Goal: Check status: Check status

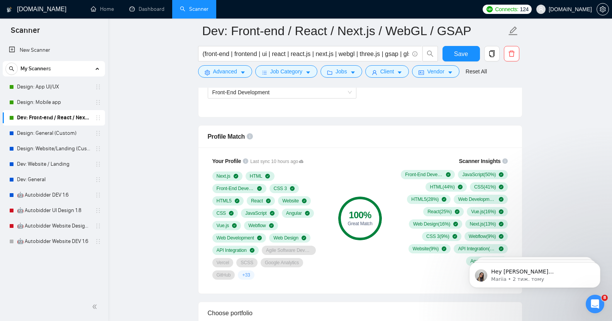
scroll to position [472, 0]
click at [47, 103] on link "Design: Mobile app" at bounding box center [53, 102] width 73 height 15
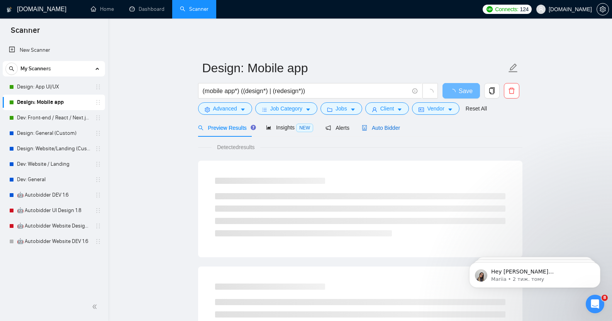
click at [384, 125] on span "Auto Bidder" at bounding box center [381, 128] width 38 height 6
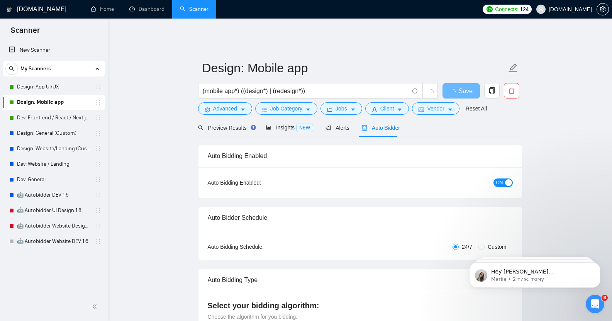
checkbox input "true"
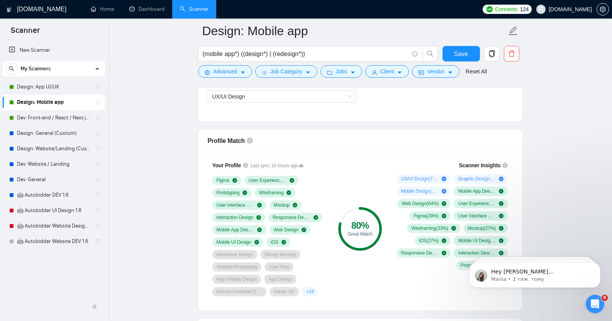
scroll to position [466, 0]
click at [51, 88] on link "Design: App UI/UX" at bounding box center [53, 86] width 73 height 15
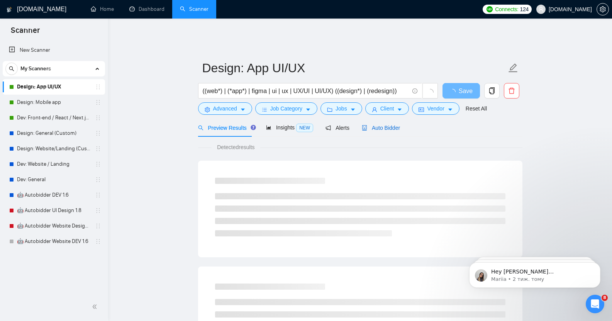
click at [378, 125] on span "Auto Bidder" at bounding box center [381, 128] width 38 height 6
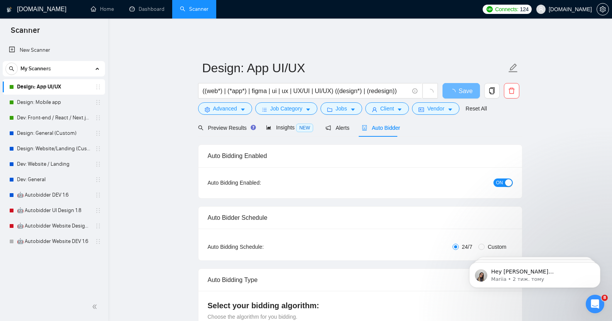
checkbox input "true"
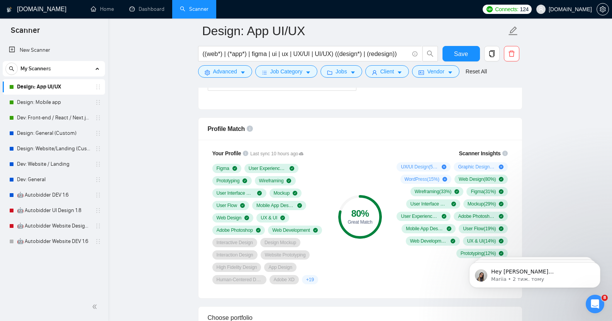
scroll to position [478, 0]
click at [51, 118] on link "Dev: Front-end / React / Next.js / WebGL / GSAP" at bounding box center [53, 117] width 73 height 15
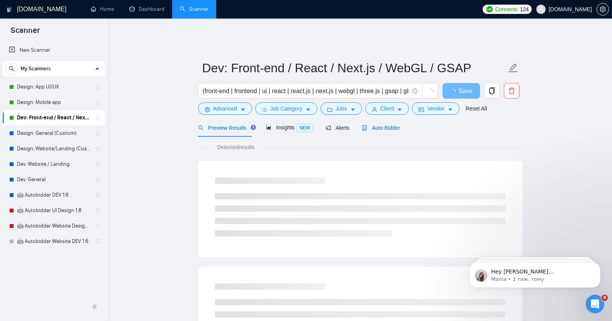
click at [382, 125] on span "Auto Bidder" at bounding box center [381, 128] width 38 height 6
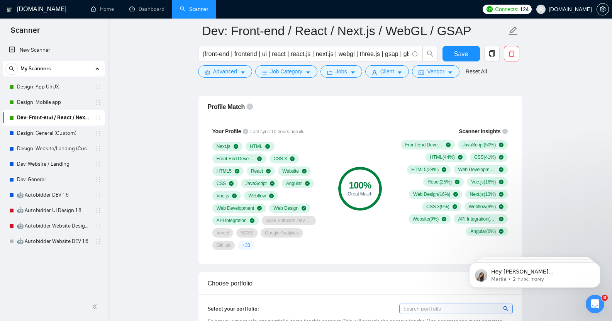
scroll to position [501, 0]
click at [143, 11] on link "Dashboard" at bounding box center [146, 9] width 35 height 7
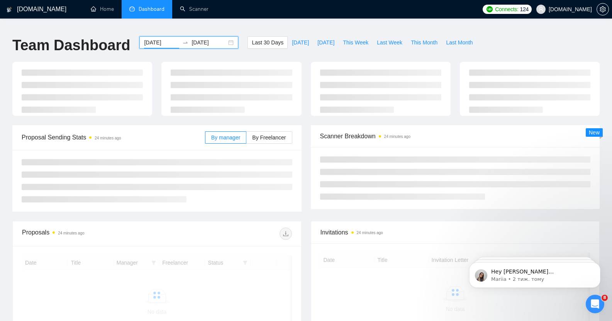
click at [156, 38] on input "2025-07-28" at bounding box center [161, 42] width 35 height 8
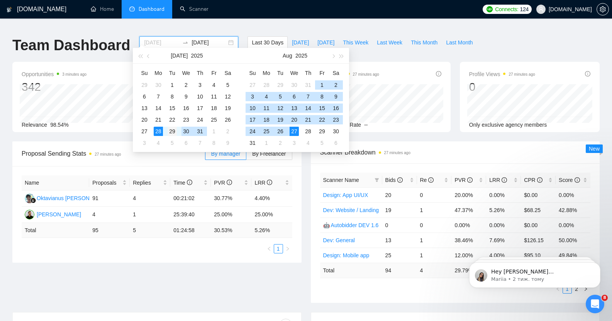
type input "2025-07-29"
click at [170, 129] on div "29" at bounding box center [172, 131] width 9 height 9
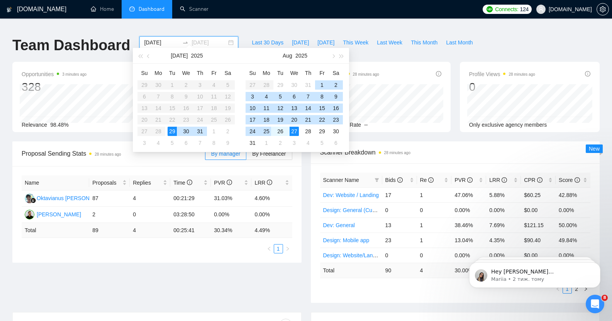
type input "2025-08-27"
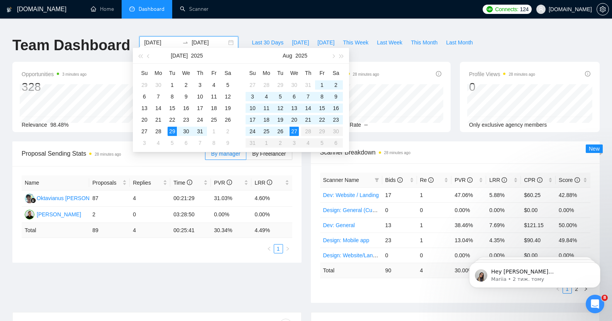
click at [155, 38] on input "2025-07-29" at bounding box center [161, 42] width 35 height 8
type input "2025-08-26"
click at [278, 131] on div "26" at bounding box center [280, 131] width 9 height 9
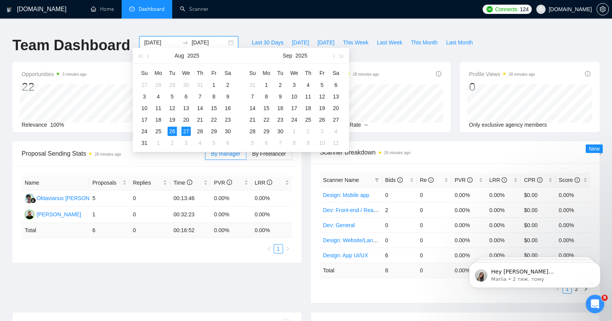
click at [195, 38] on input "2025-08-27" at bounding box center [209, 42] width 35 height 8
type input "2025-08-26"
click at [172, 130] on div "26" at bounding box center [172, 131] width 9 height 9
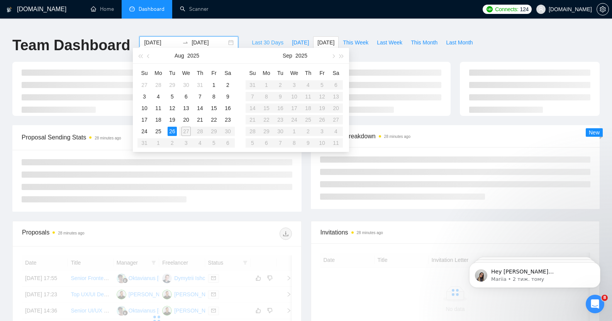
type input "2025-08-26"
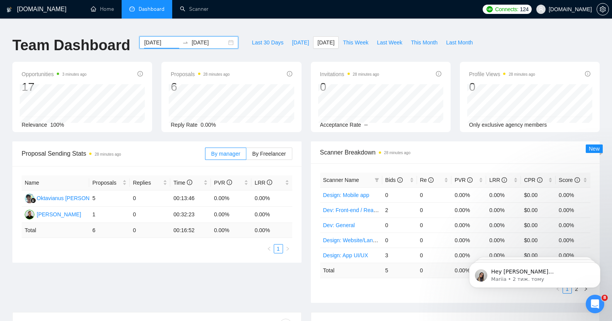
click at [244, 18] on ul "Home Dashboard Scanner" at bounding box center [279, 9] width 399 height 19
